Goal: Task Accomplishment & Management: Use online tool/utility

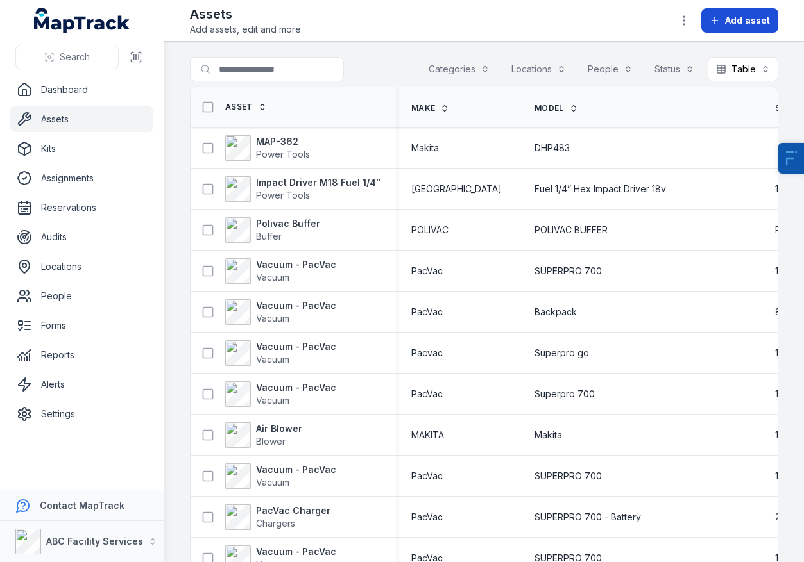
click at [730, 26] on span "Add asset" at bounding box center [747, 20] width 45 height 13
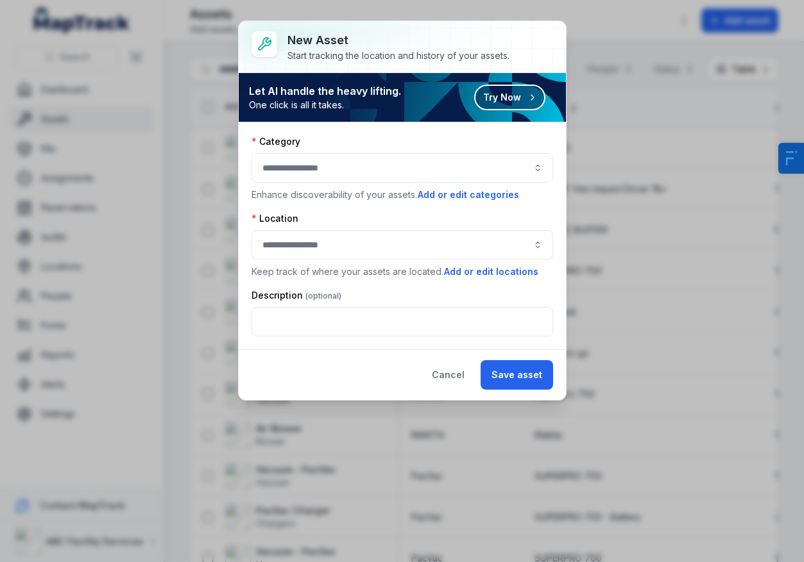
click at [488, 105] on button "Try Now" at bounding box center [509, 98] width 71 height 26
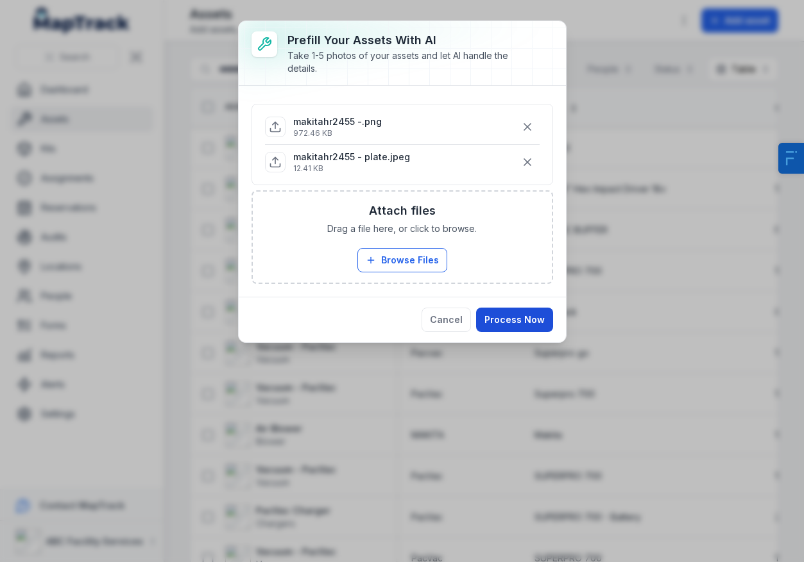
click at [515, 321] on button "Process Now" at bounding box center [514, 320] width 77 height 24
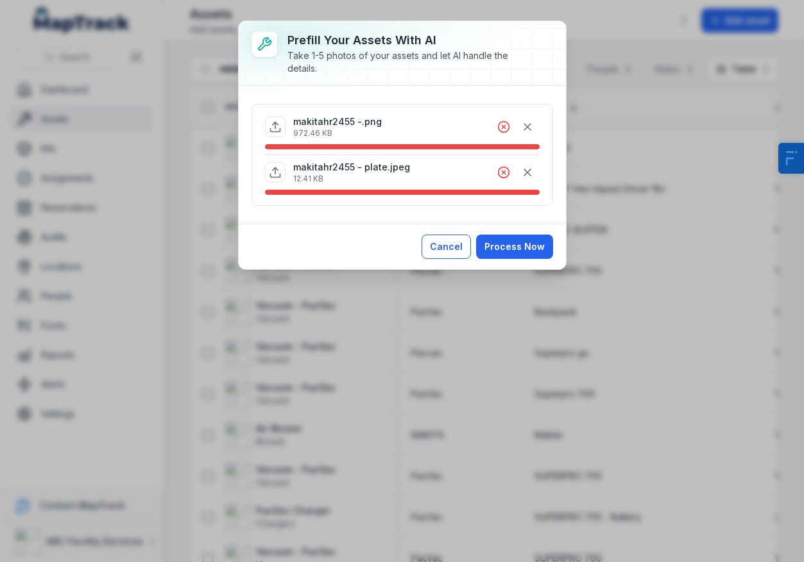
click at [463, 242] on button "Cancel" at bounding box center [445, 247] width 49 height 24
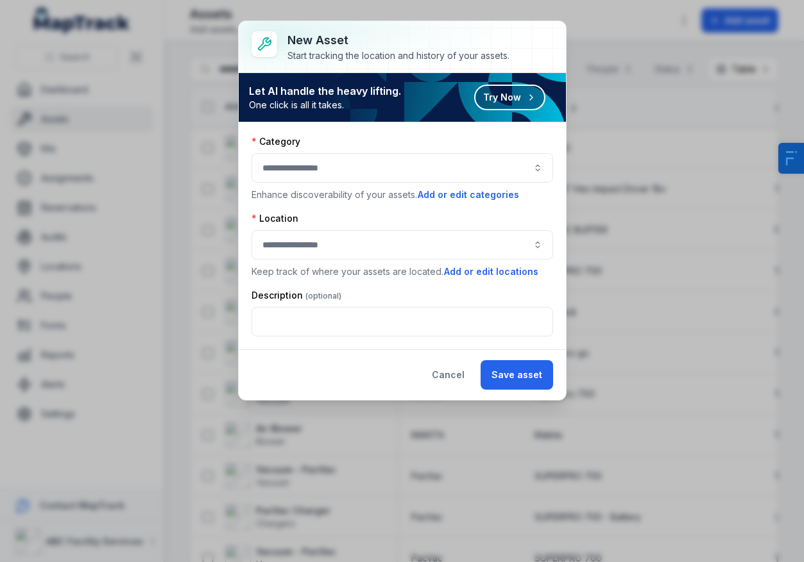
click at [602, 101] on div "New asset Start tracking the location and history of your assets. Let AI handle…" at bounding box center [402, 281] width 804 height 562
click at [655, 59] on div "New asset Start tracking the location and history of your assets. Let AI handle…" at bounding box center [402, 281] width 804 height 562
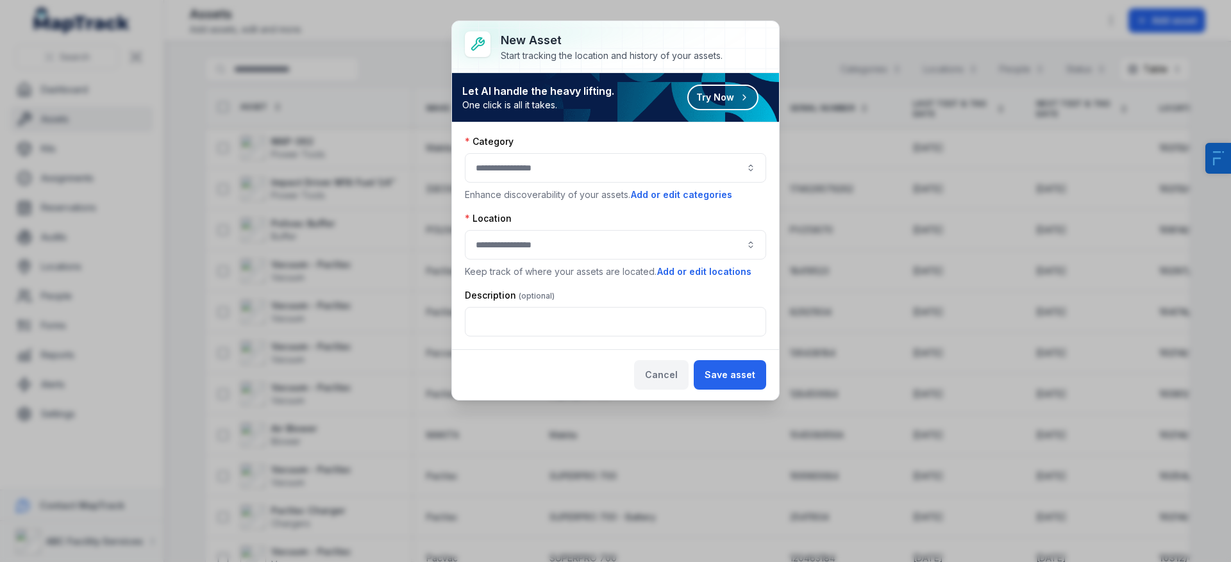
click at [667, 366] on button "Cancel" at bounding box center [661, 375] width 55 height 30
